Goal: Transaction & Acquisition: Purchase product/service

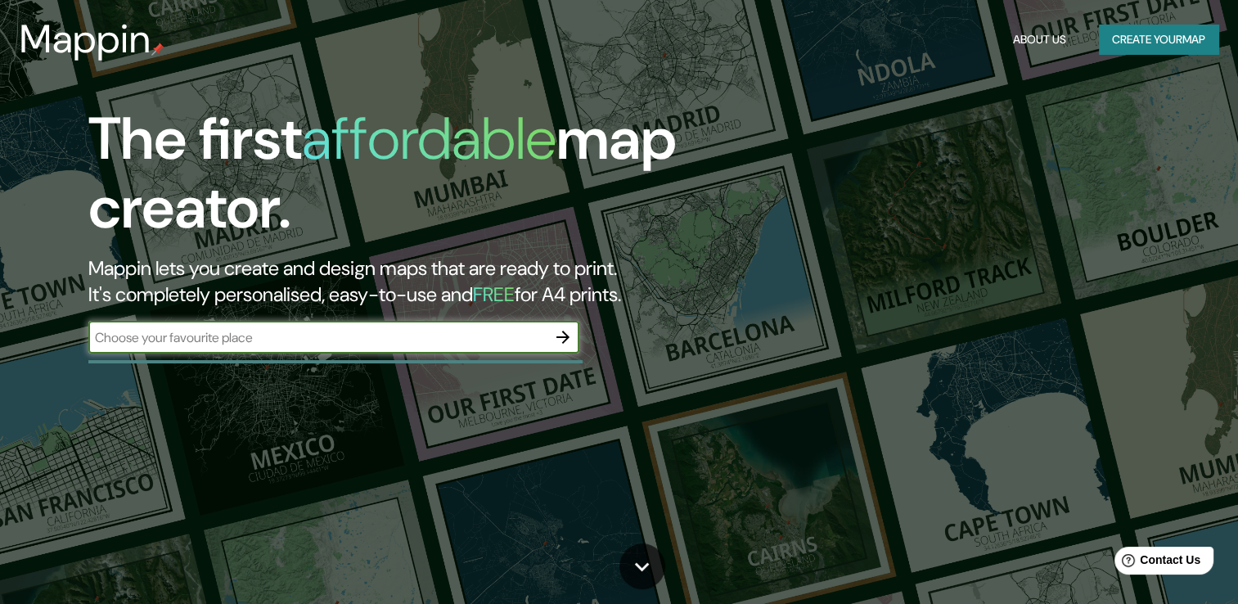
click at [564, 335] on icon "button" at bounding box center [563, 337] width 20 height 20
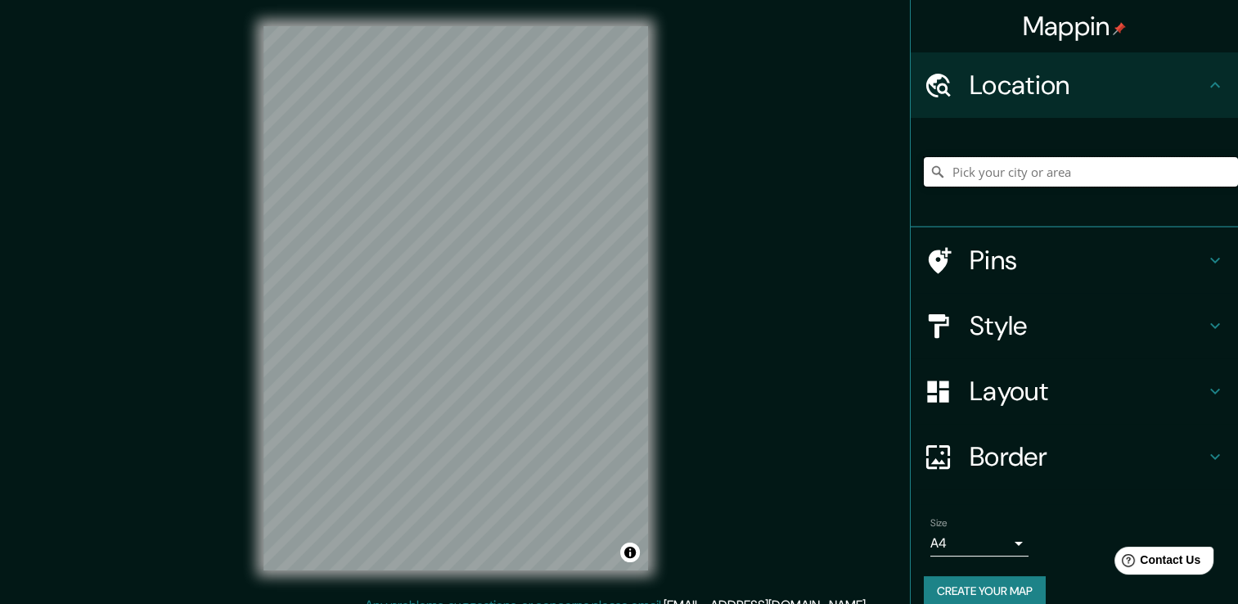
click at [1010, 166] on input "Pick your city or area" at bounding box center [1081, 171] width 314 height 29
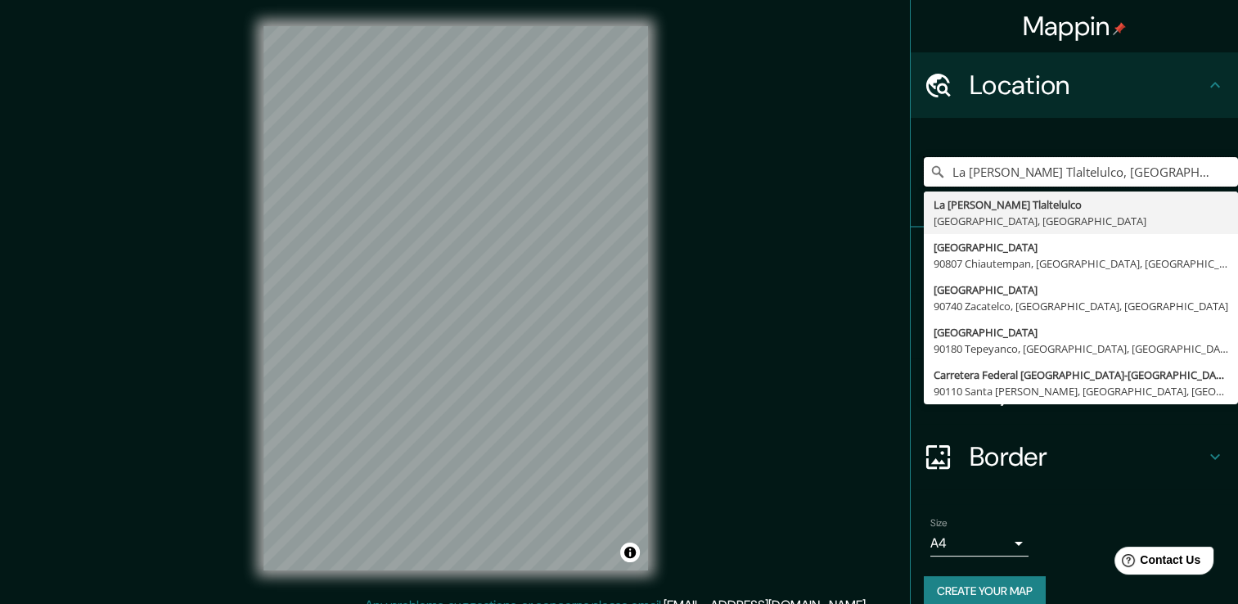
type input "La [PERSON_NAME] Tlaltelulco, [GEOGRAPHIC_DATA], [GEOGRAPHIC_DATA]"
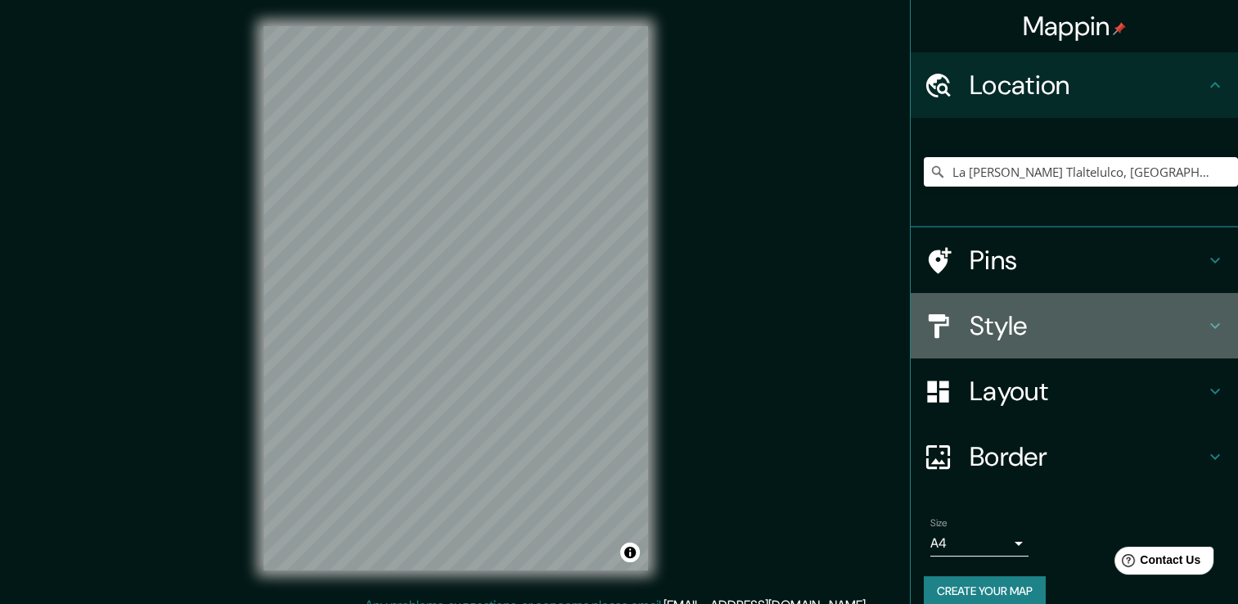
click at [1050, 344] on div "Style" at bounding box center [1074, 325] width 327 height 65
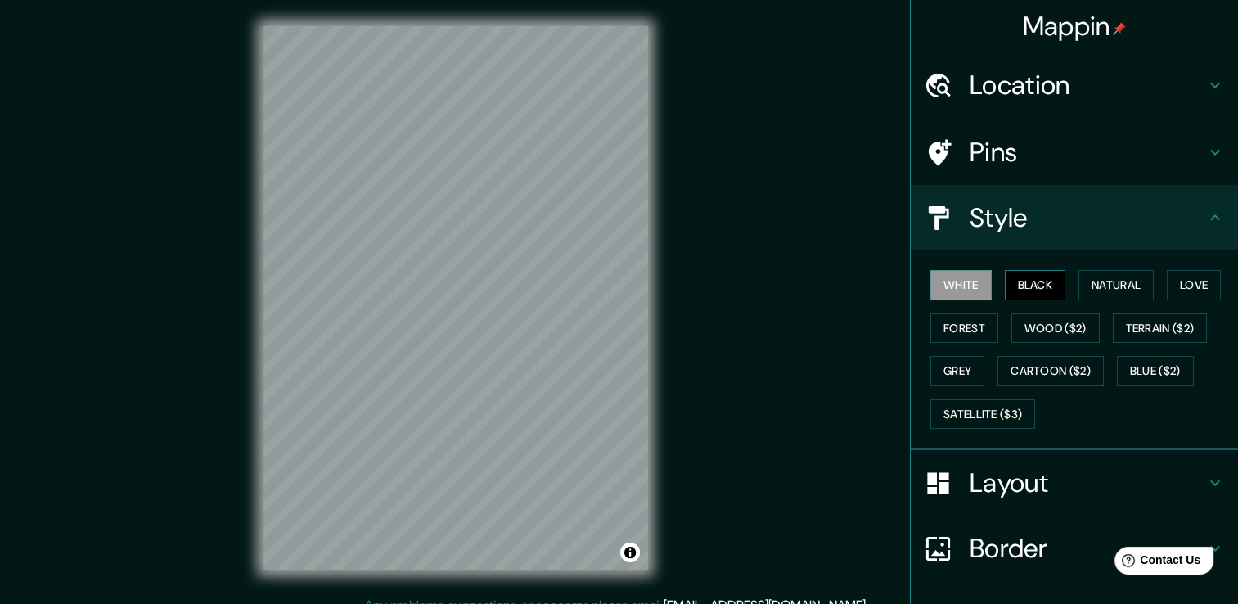
click at [1032, 290] on button "Black" at bounding box center [1035, 285] width 61 height 30
click at [1102, 277] on button "Natural" at bounding box center [1115, 285] width 75 height 30
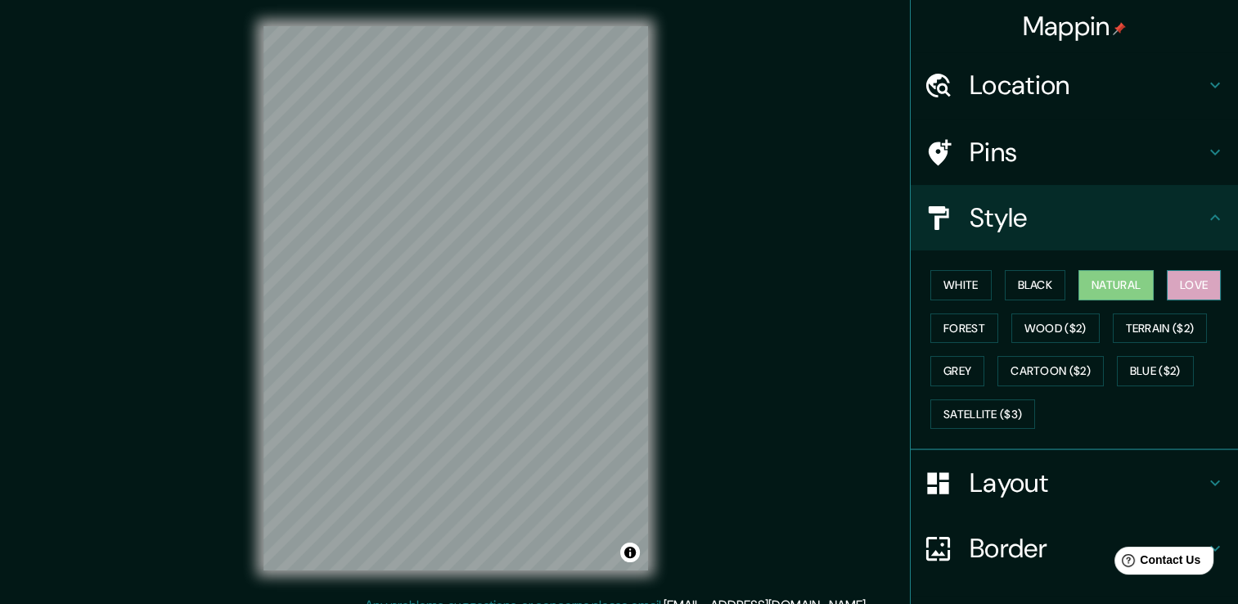
click at [1185, 290] on button "Love" at bounding box center [1194, 285] width 54 height 30
click at [952, 326] on button "Forest" at bounding box center [964, 328] width 68 height 30
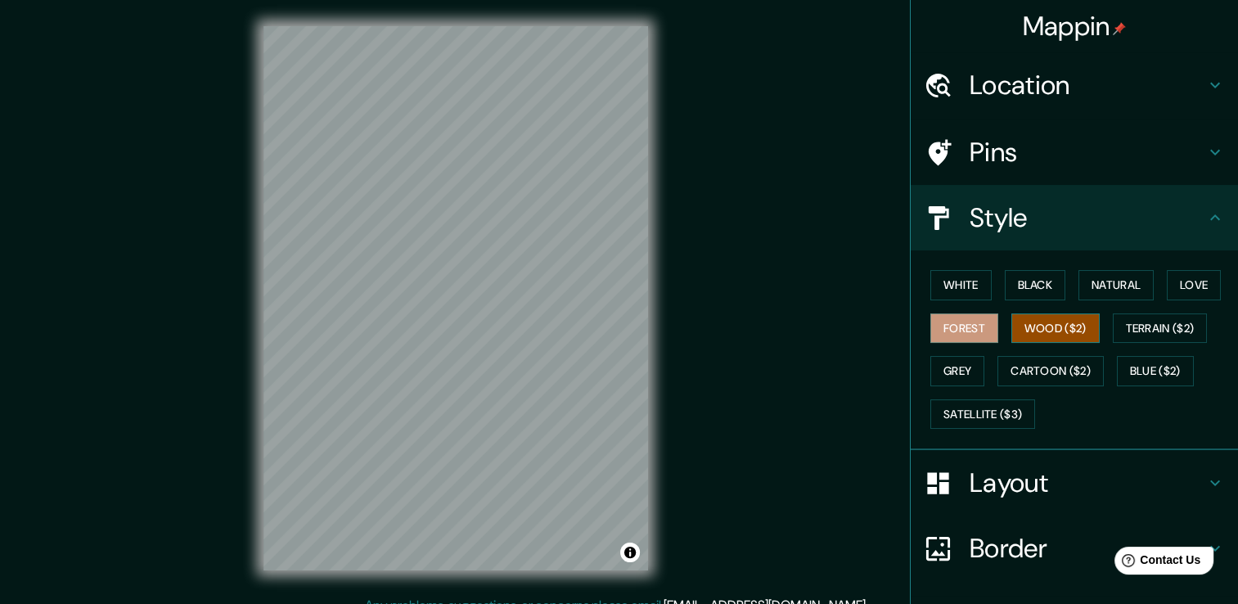
click at [1013, 326] on button "Wood ($2)" at bounding box center [1055, 328] width 88 height 30
click at [1143, 329] on button "Terrain ($2)" at bounding box center [1160, 328] width 95 height 30
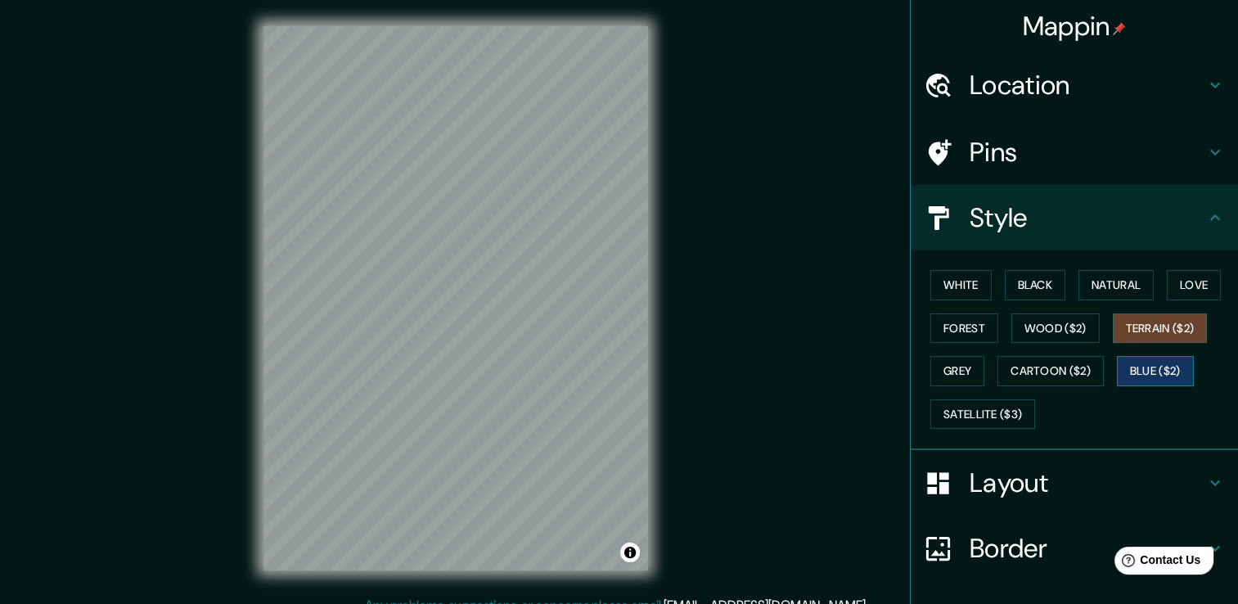
click at [1139, 371] on button "Blue ($2)" at bounding box center [1155, 371] width 77 height 30
drag, startPoint x: 1069, startPoint y: 368, endPoint x: 1016, endPoint y: 368, distance: 52.4
click at [1067, 368] on button "Cartoon ($2)" at bounding box center [1050, 371] width 106 height 30
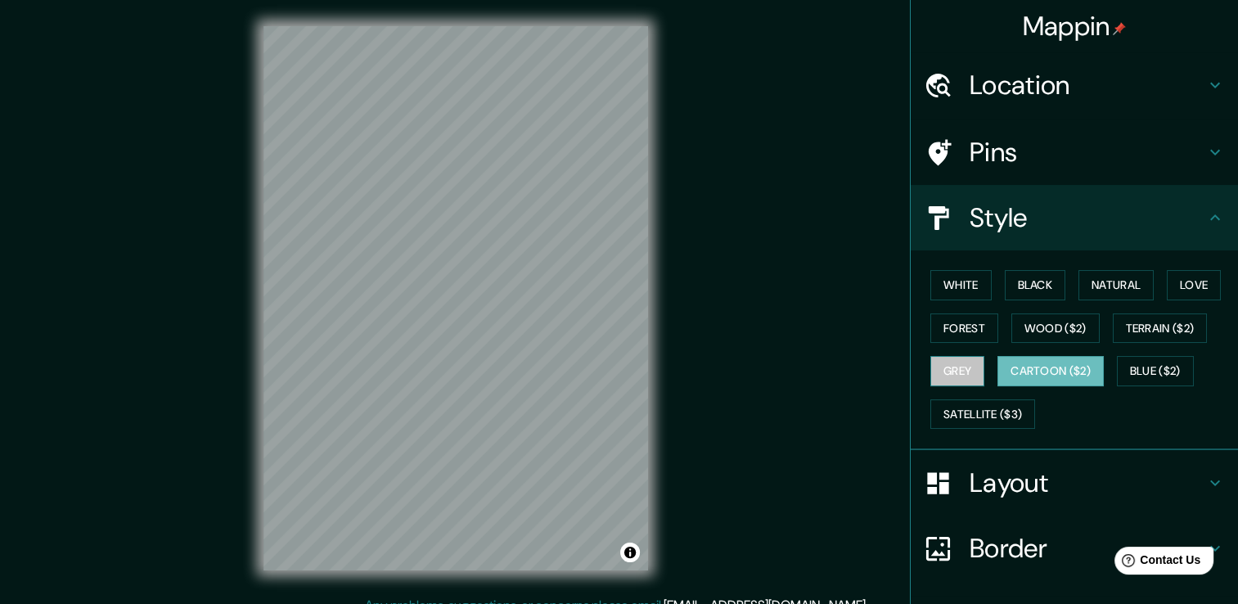
click at [952, 369] on button "Grey" at bounding box center [957, 371] width 54 height 30
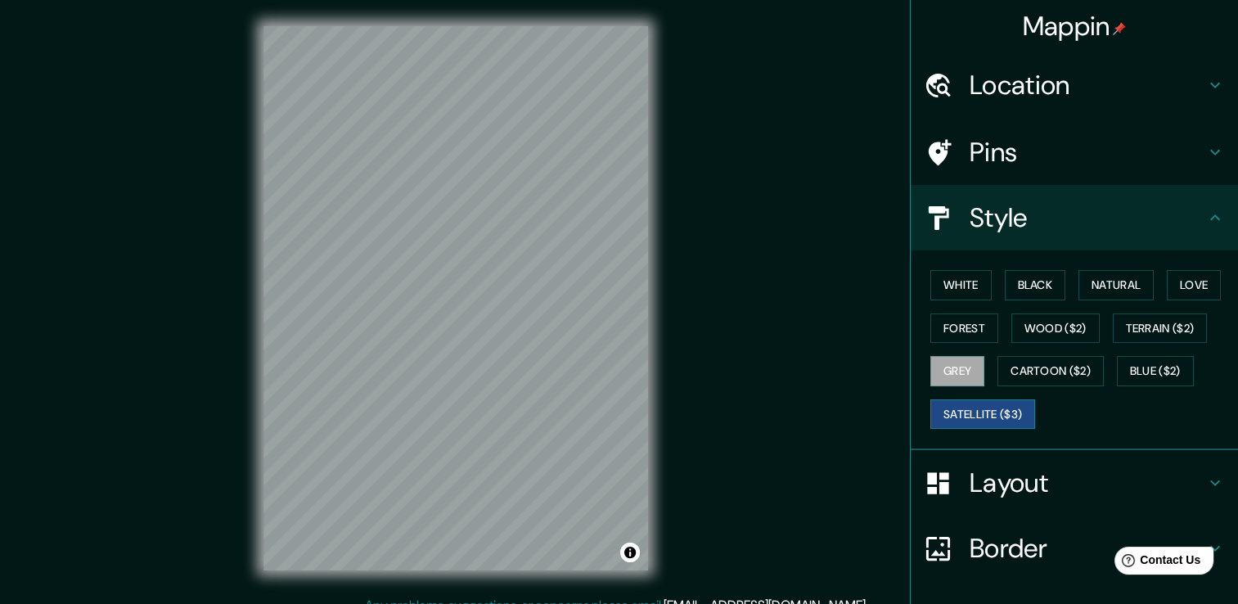
click at [972, 406] on button "Satellite ($3)" at bounding box center [982, 414] width 105 height 30
click at [962, 282] on button "White" at bounding box center [960, 285] width 61 height 30
click at [986, 414] on button "Satellite ($3)" at bounding box center [982, 414] width 105 height 30
click at [966, 284] on button "White" at bounding box center [960, 285] width 61 height 30
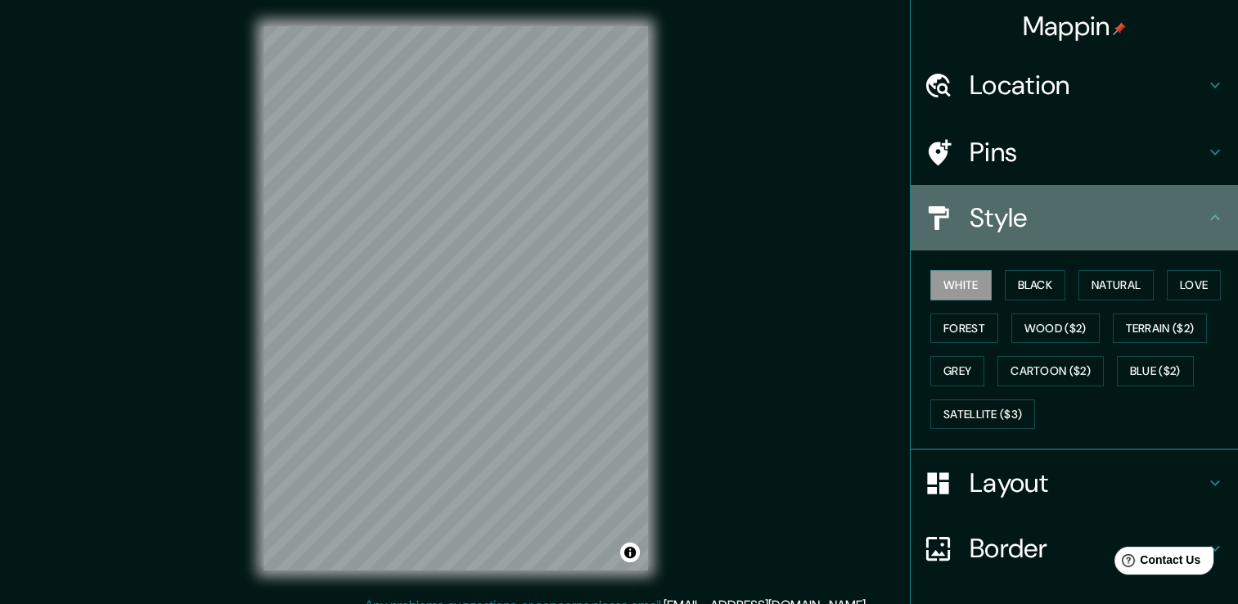
click at [1116, 237] on div "Style" at bounding box center [1074, 217] width 327 height 65
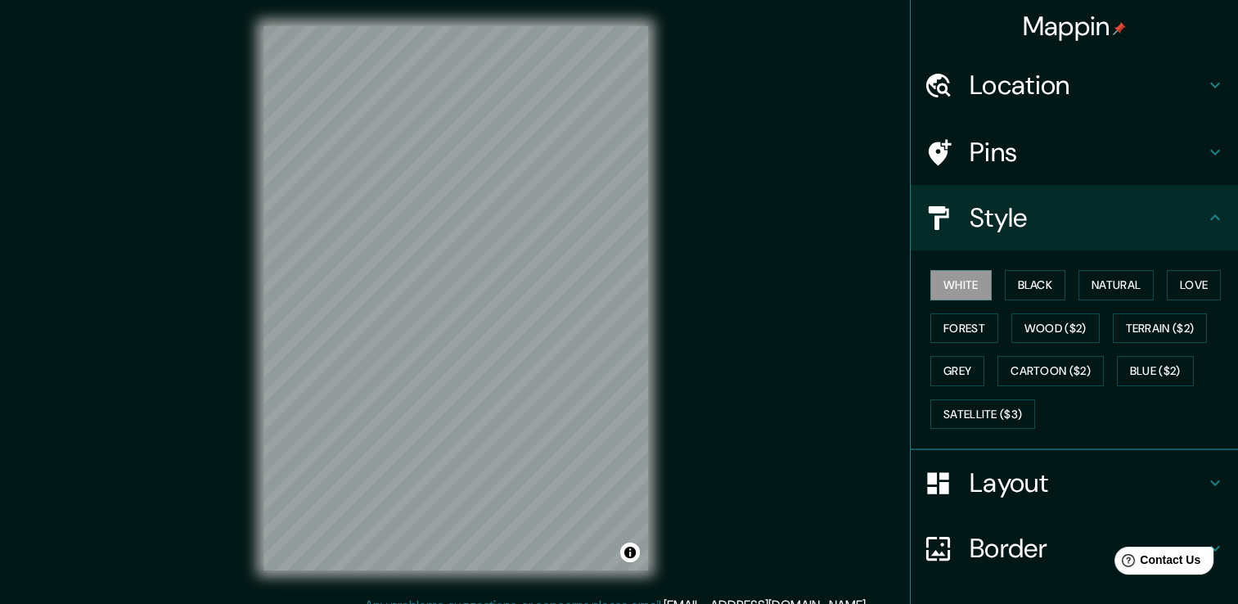
click at [1210, 218] on icon at bounding box center [1215, 217] width 10 height 6
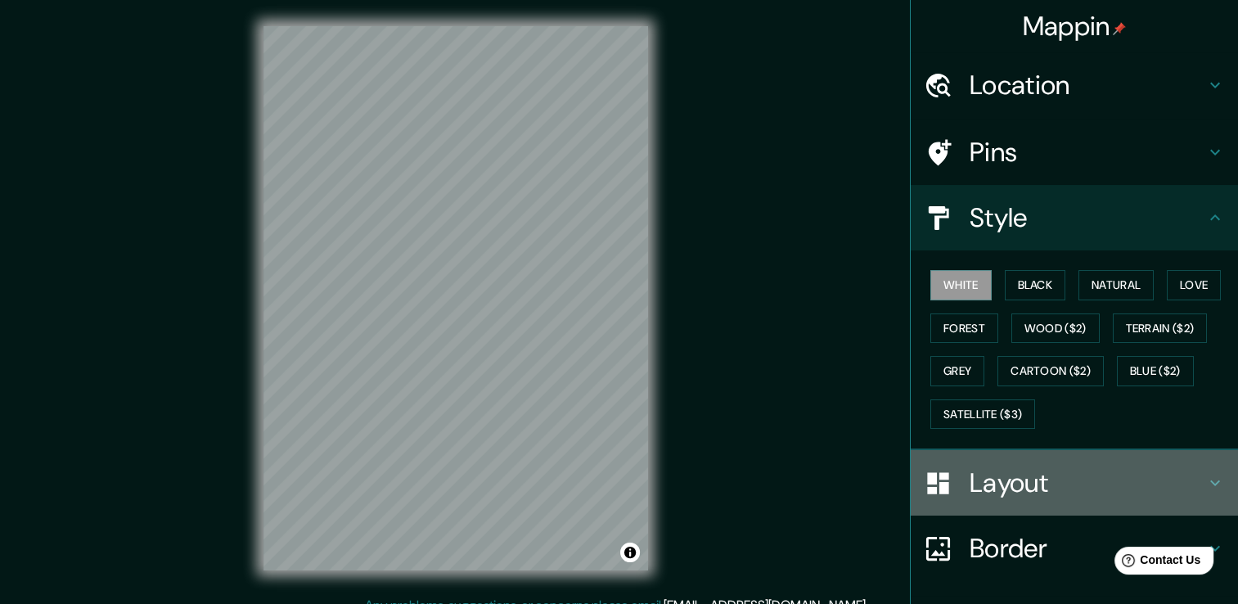
click at [1210, 480] on icon at bounding box center [1215, 483] width 10 height 6
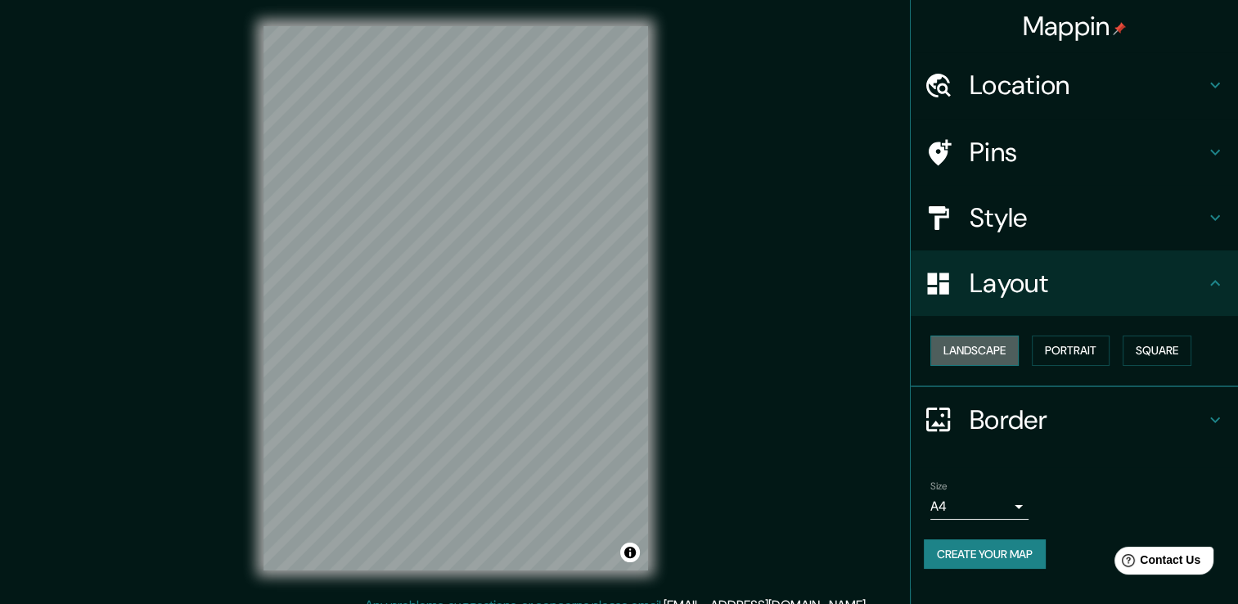
click at [1009, 350] on button "Landscape" at bounding box center [974, 350] width 88 height 30
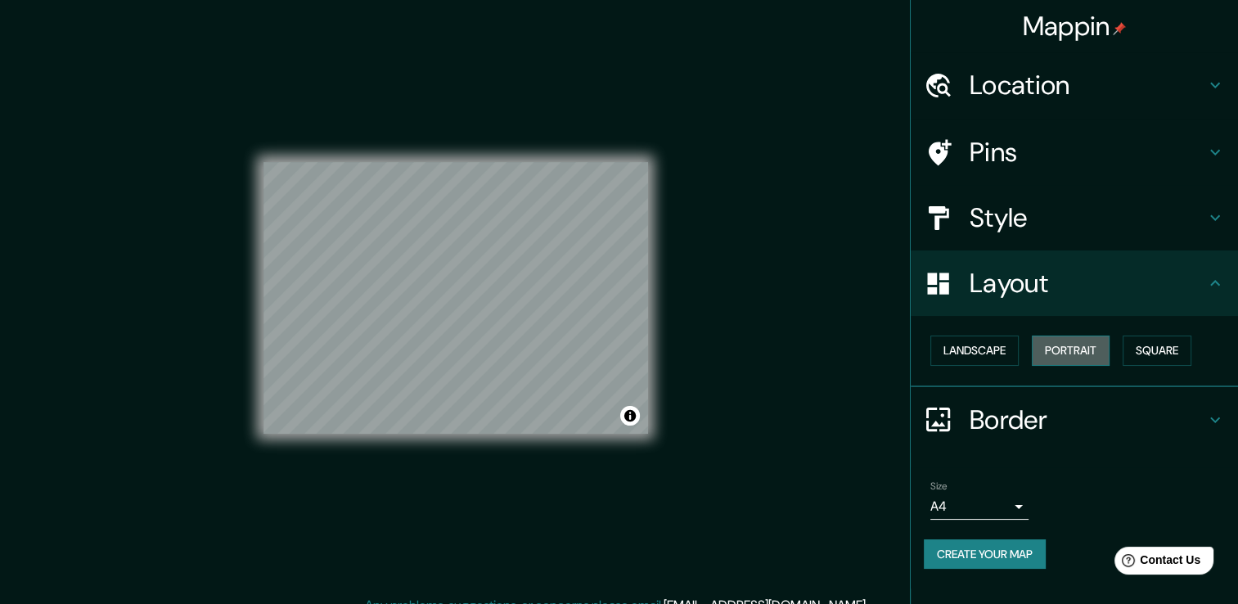
click at [1067, 344] on button "Portrait" at bounding box center [1071, 350] width 78 height 30
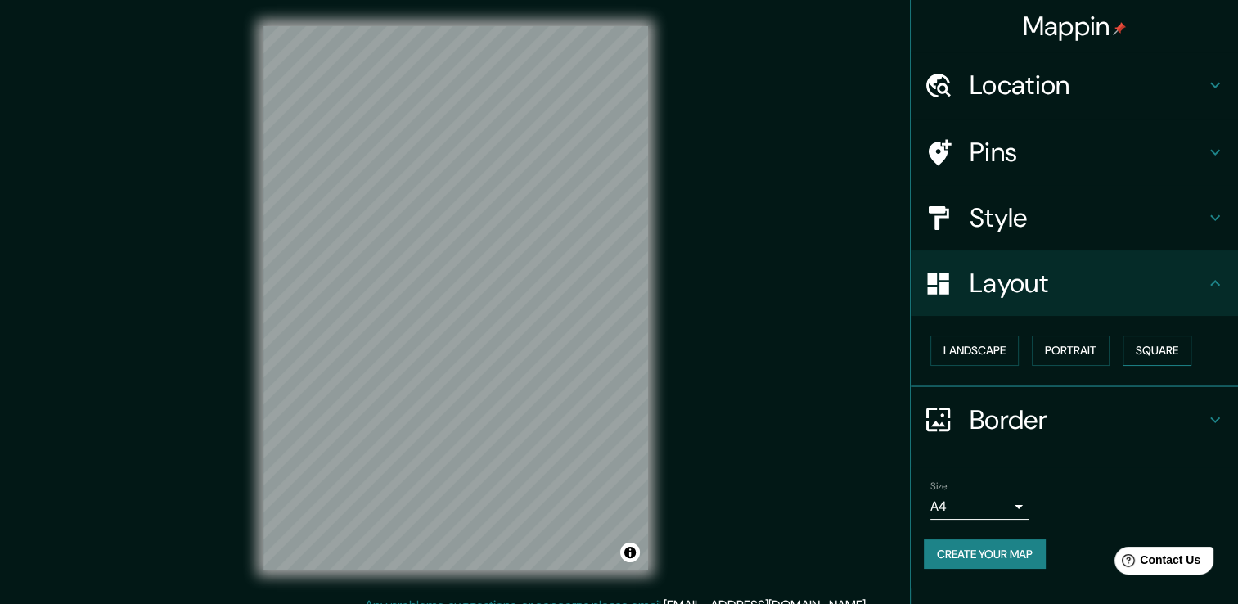
click at [1154, 345] on button "Square" at bounding box center [1157, 350] width 69 height 30
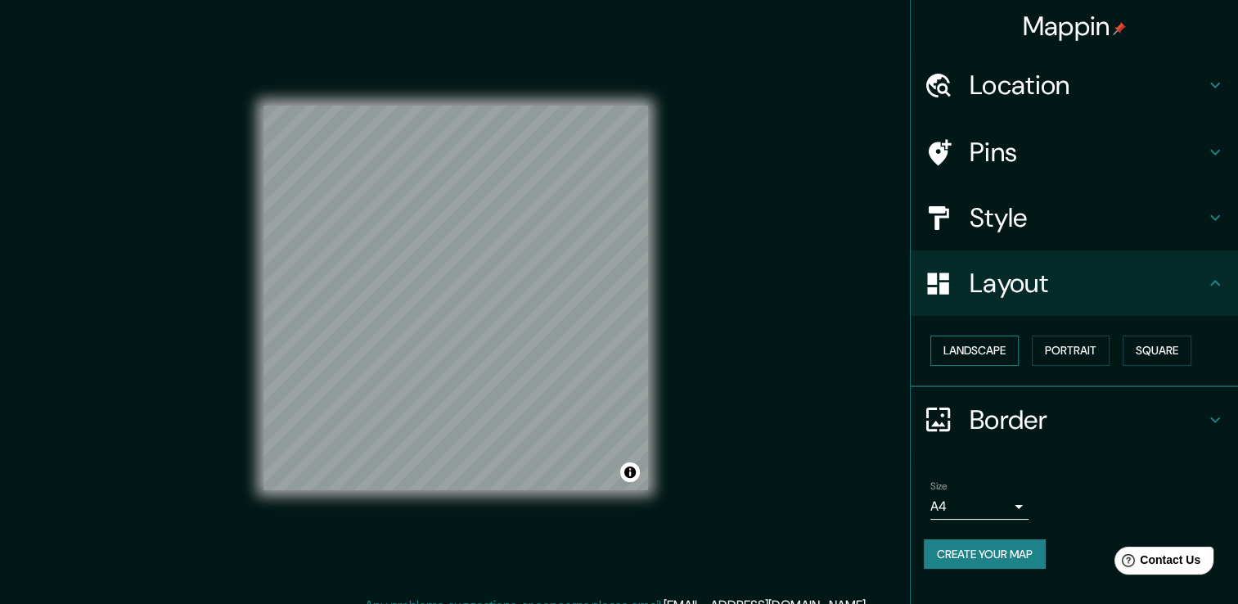
click at [976, 353] on button "Landscape" at bounding box center [974, 350] width 88 height 30
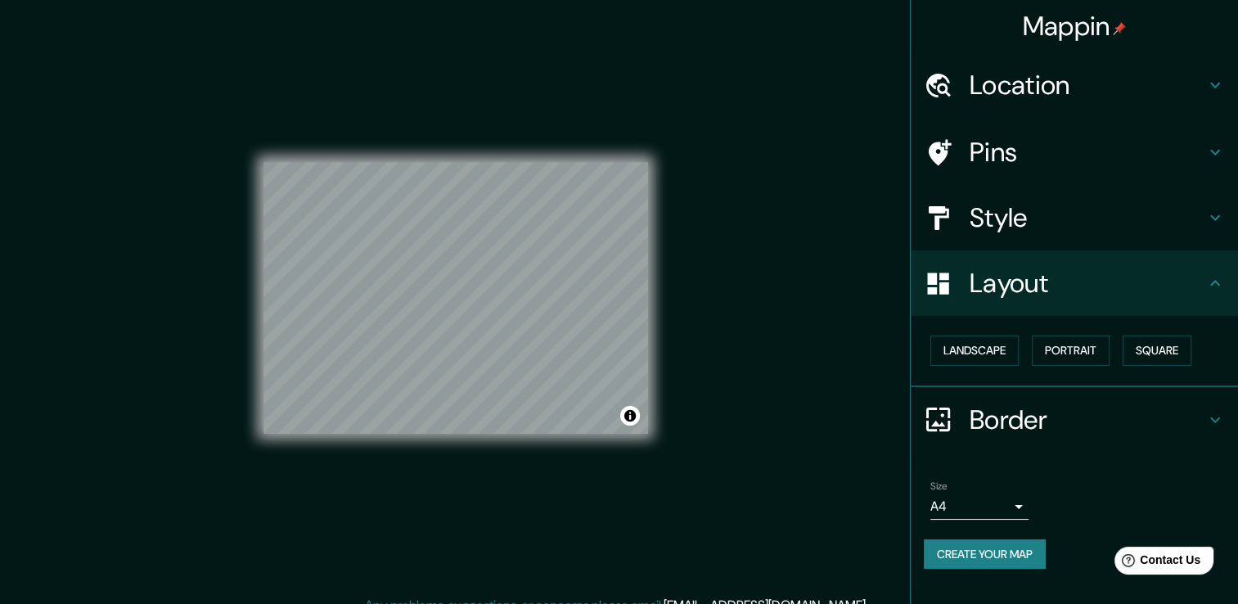
click at [1210, 421] on icon at bounding box center [1215, 420] width 20 height 20
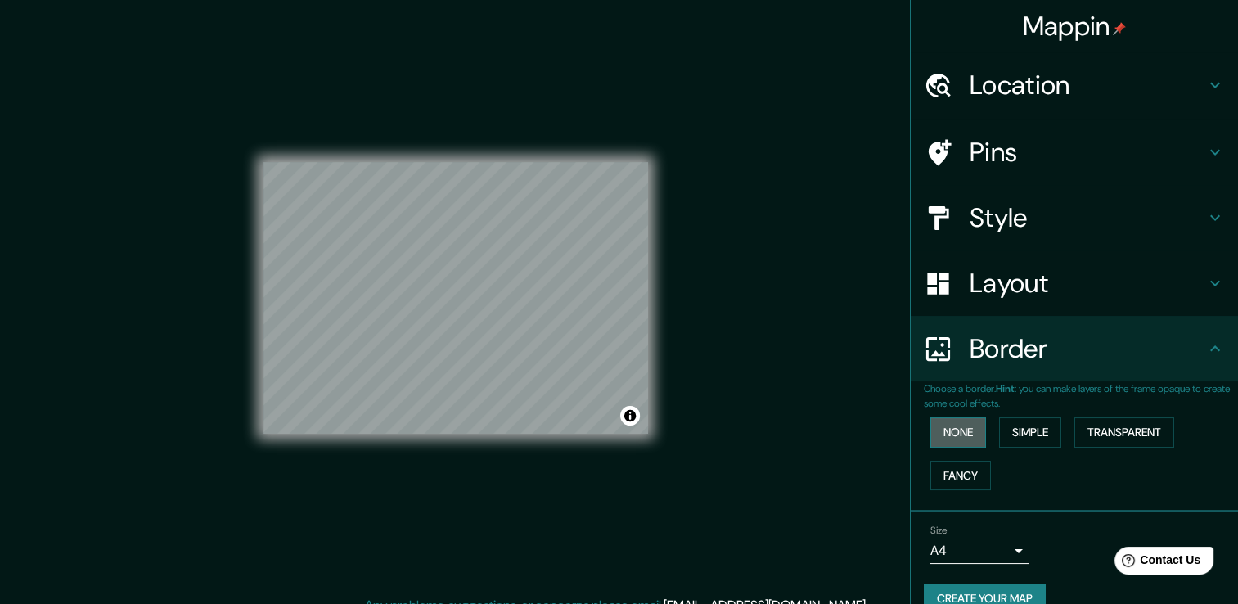
click at [961, 434] on button "None" at bounding box center [958, 432] width 56 height 30
click at [1028, 431] on button "Simple" at bounding box center [1030, 432] width 62 height 30
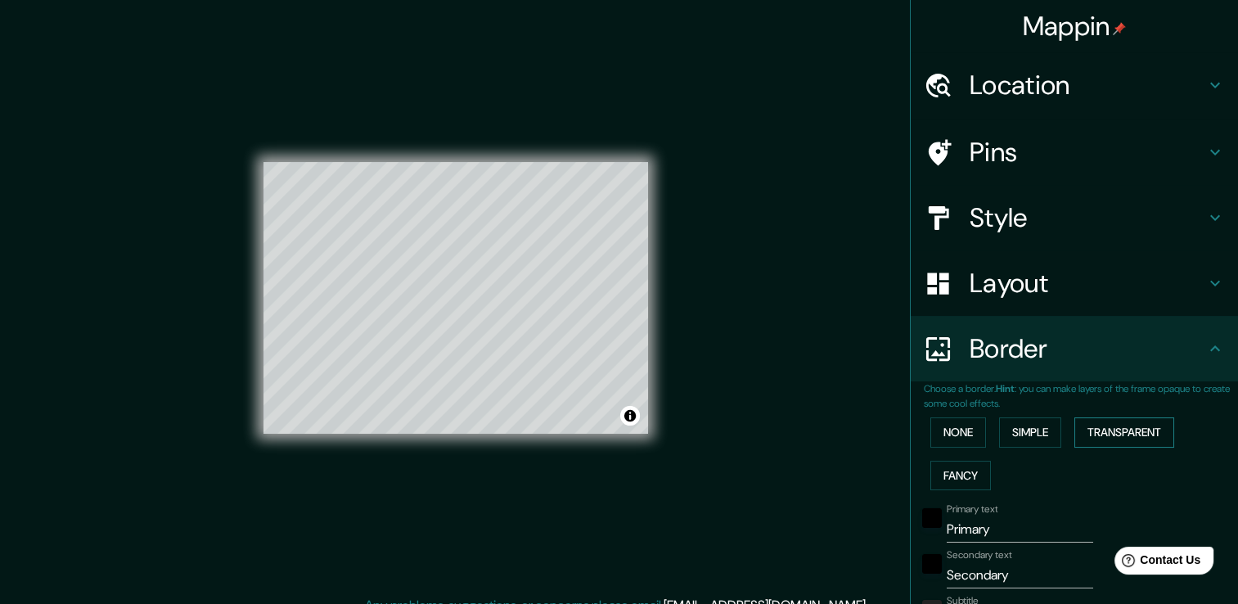
click at [1113, 434] on button "Transparent" at bounding box center [1124, 432] width 100 height 30
click at [962, 485] on button "Fancy" at bounding box center [960, 476] width 61 height 30
click at [951, 424] on button "None" at bounding box center [958, 432] width 56 height 30
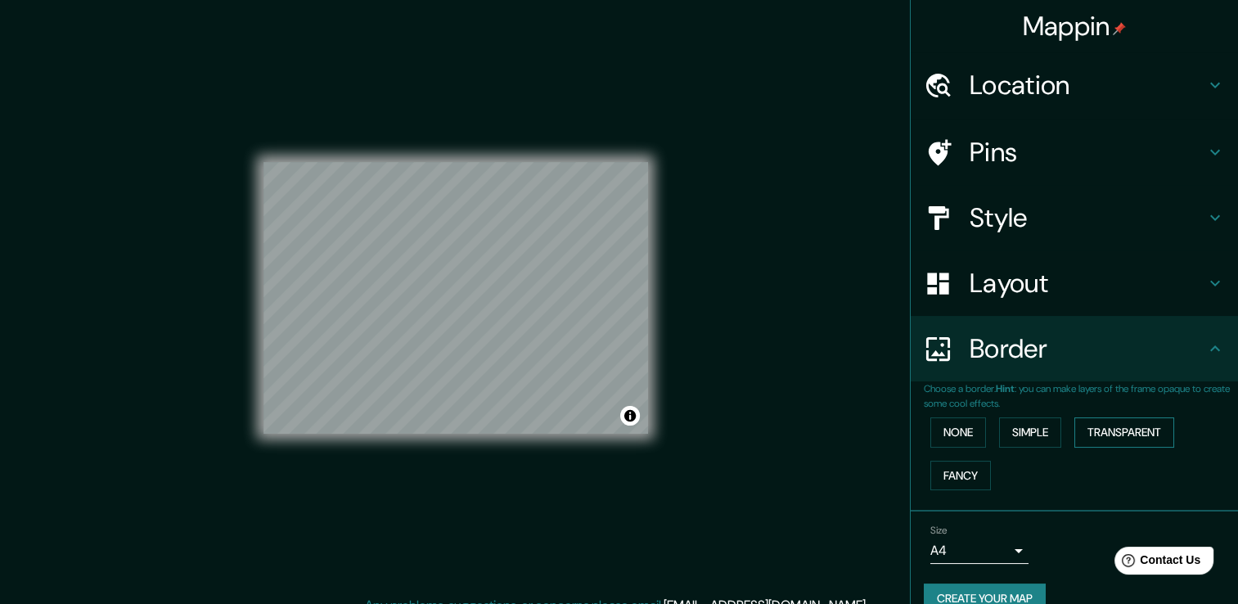
scroll to position [27, 0]
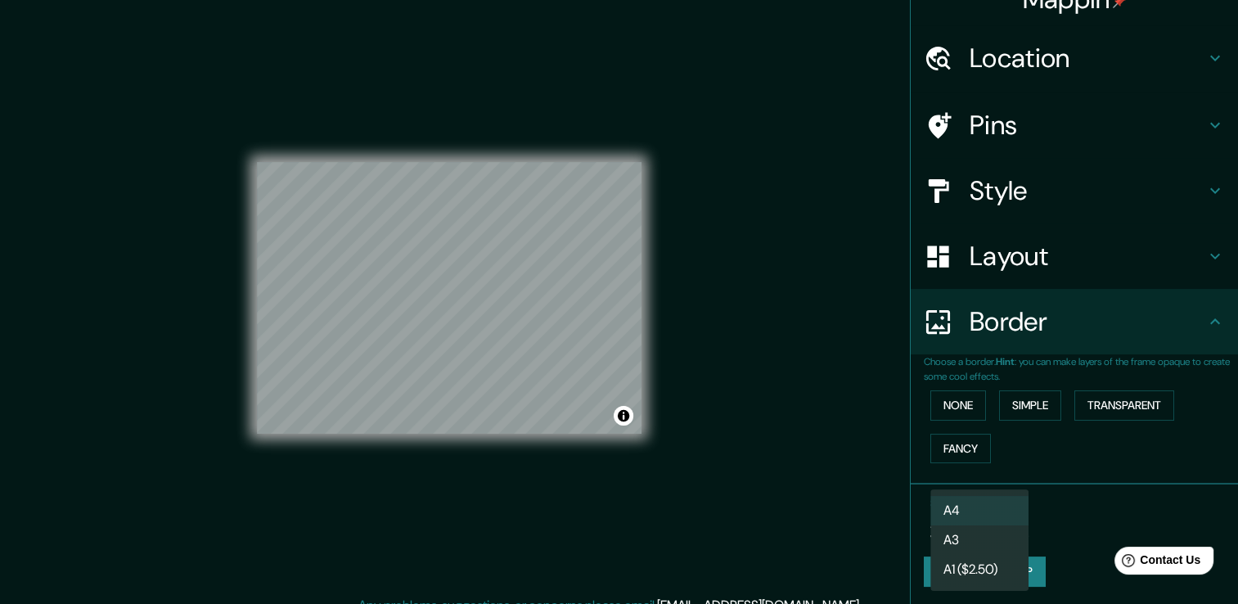
click at [1000, 520] on body "Mappin Location [GEOGRAPHIC_DATA][PERSON_NAME], [GEOGRAPHIC_DATA], [GEOGRAPHIC_…" at bounding box center [619, 302] width 1238 height 604
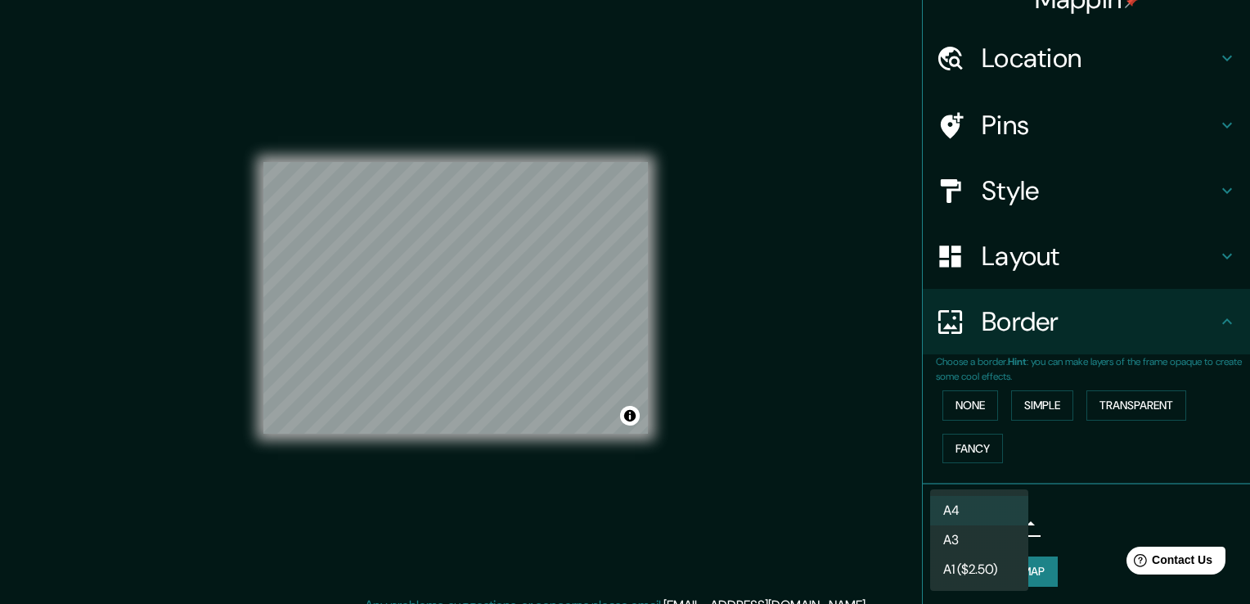
click at [982, 551] on li "A3" at bounding box center [979, 539] width 98 height 29
type input "a4"
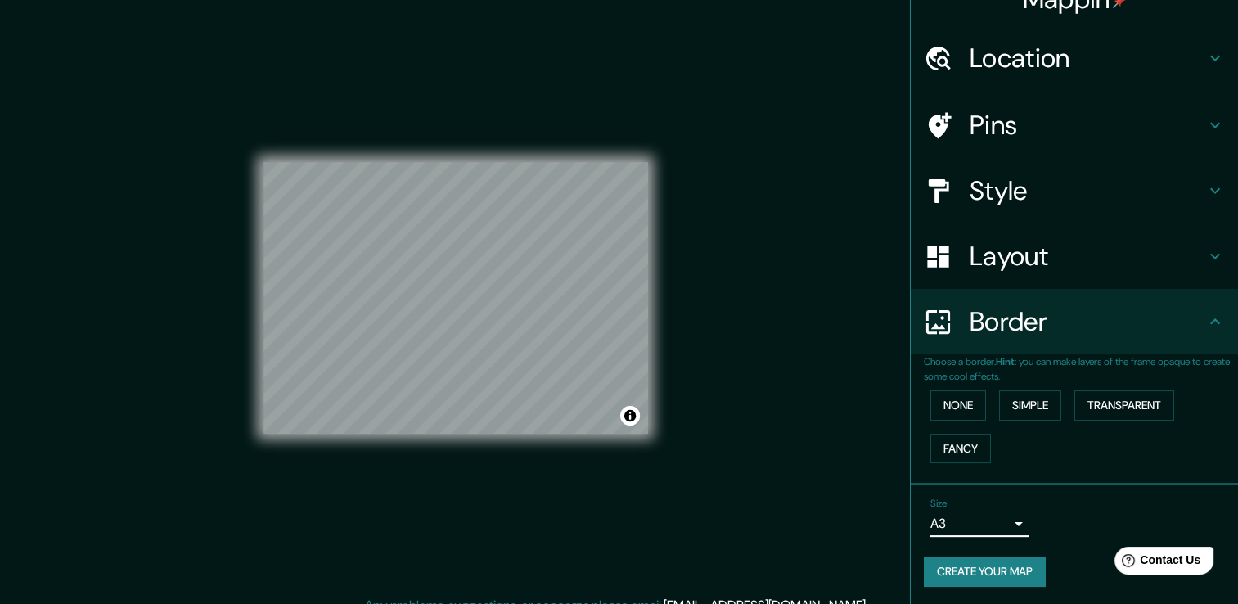
click at [1210, 321] on icon at bounding box center [1215, 321] width 10 height 6
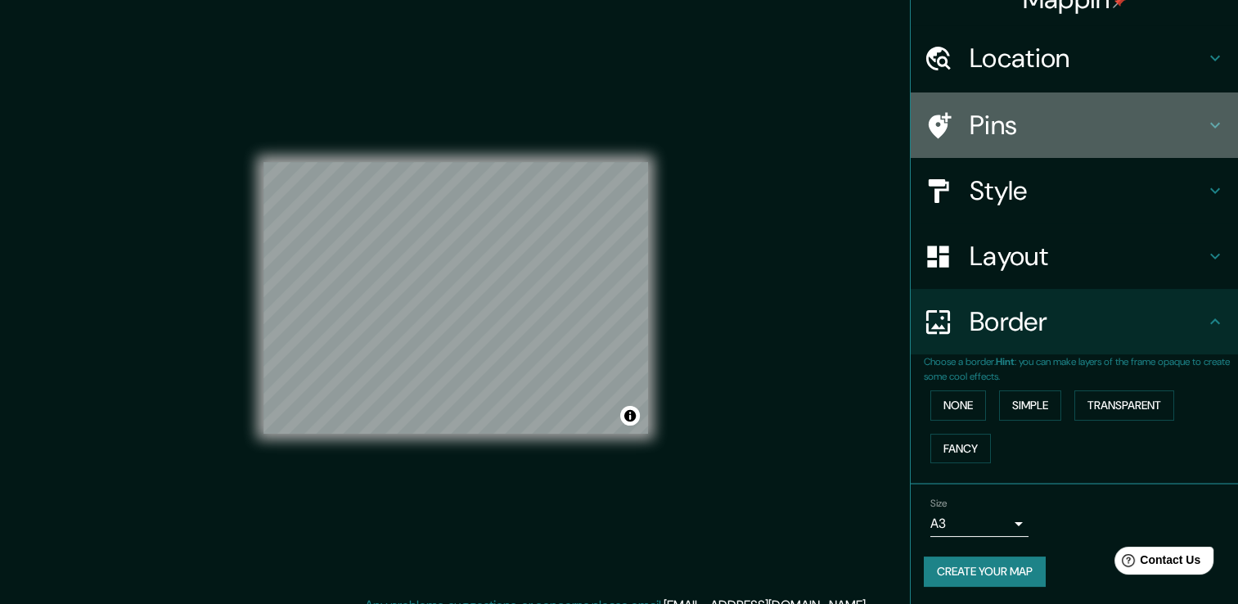
click at [1192, 121] on div "Pins" at bounding box center [1074, 124] width 327 height 65
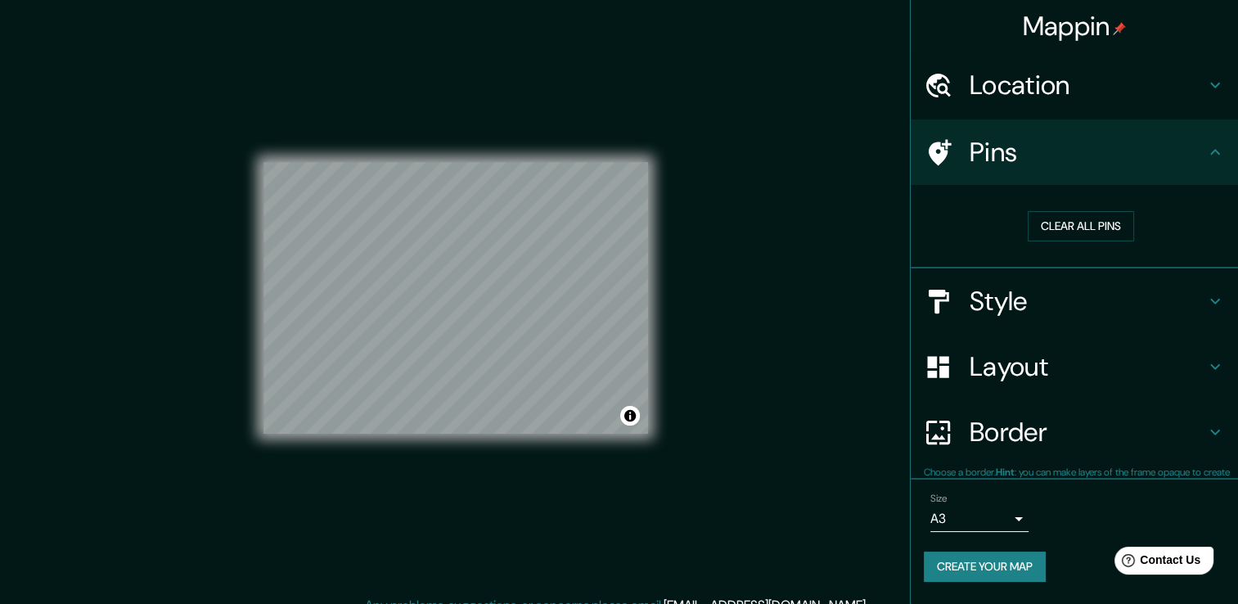
scroll to position [0, 0]
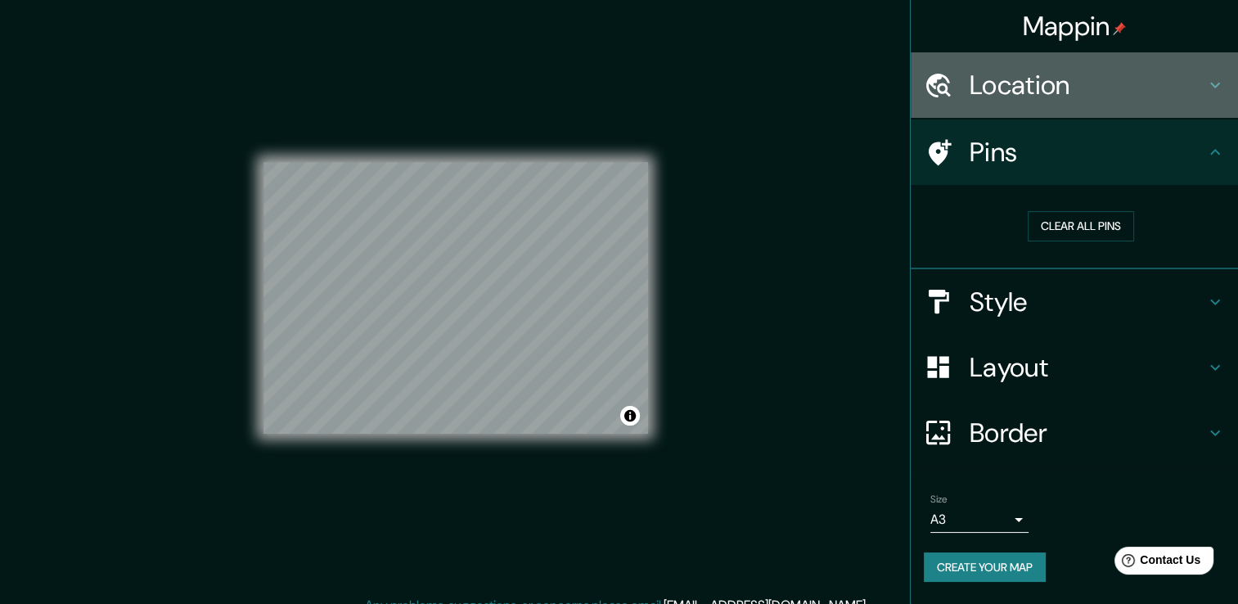
click at [1210, 87] on icon at bounding box center [1215, 85] width 20 height 20
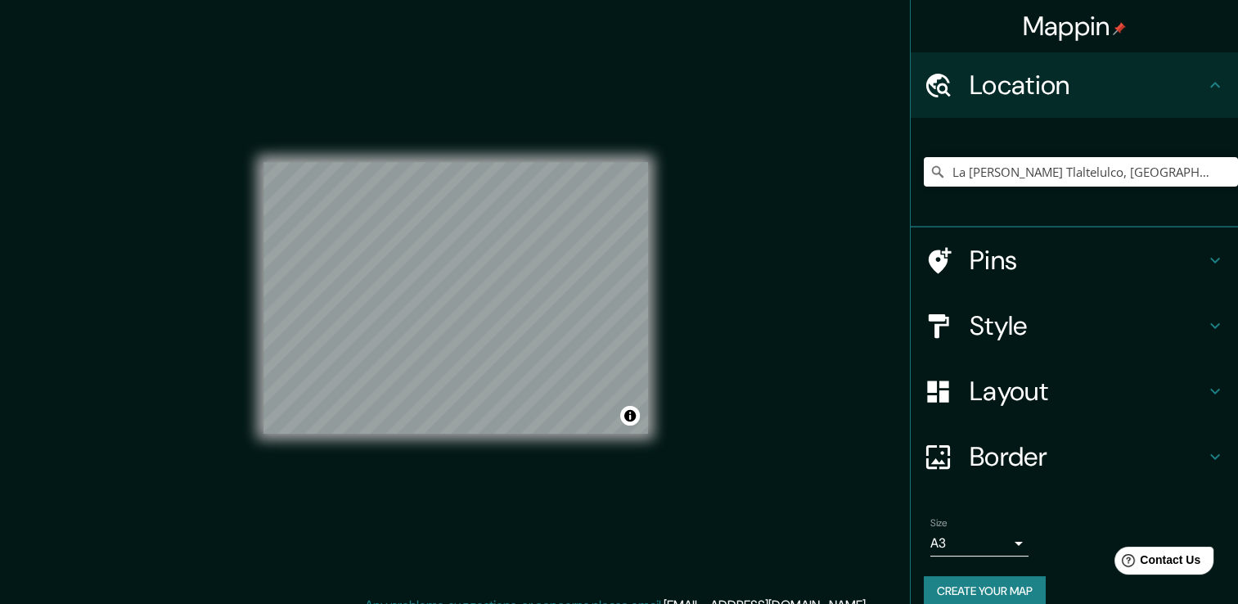
click at [1210, 87] on icon at bounding box center [1215, 85] width 20 height 20
click at [1205, 261] on icon at bounding box center [1215, 260] width 20 height 20
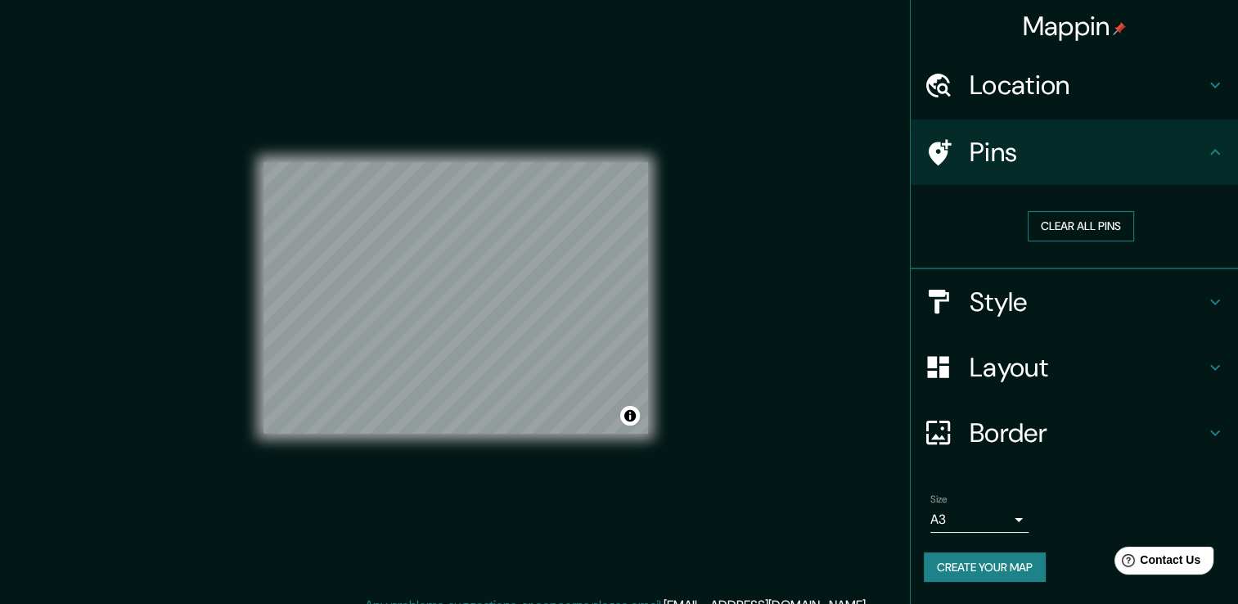
click at [1118, 227] on button "Clear all pins" at bounding box center [1081, 226] width 106 height 30
